Goal: Find specific page/section: Find specific page/section

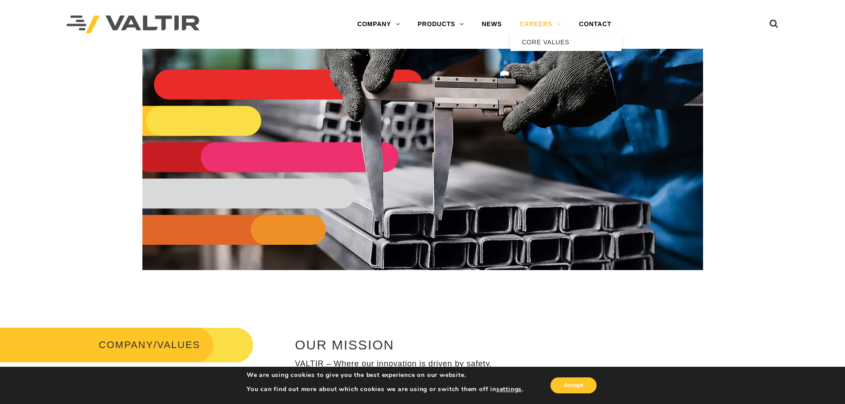
click at [557, 22] on link "CAREERS" at bounding box center [540, 25] width 59 height 18
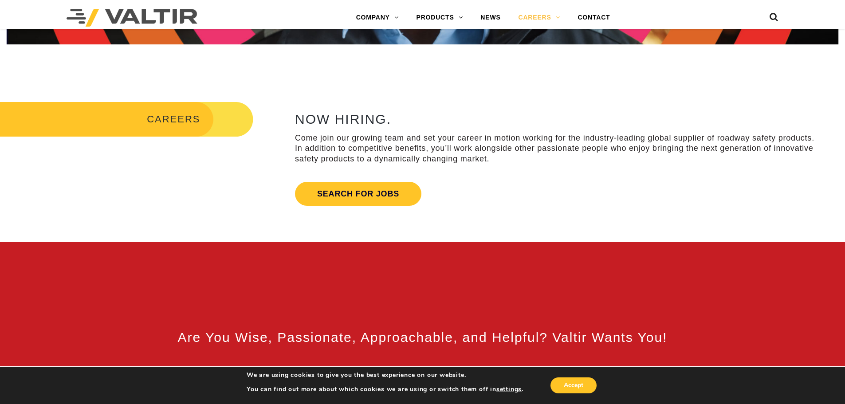
scroll to position [399, 0]
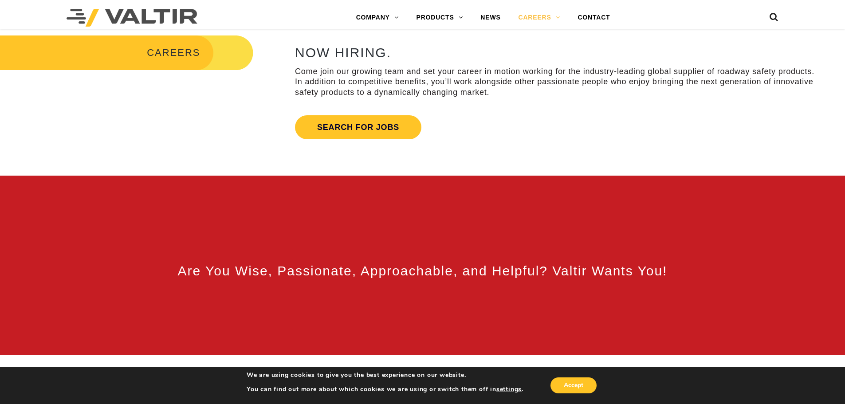
click at [375, 112] on div "Search for jobs" at bounding box center [358, 127] width 126 height 33
click at [375, 125] on link "Search for jobs" at bounding box center [358, 127] width 126 height 24
